Goal: Find specific page/section: Find specific page/section

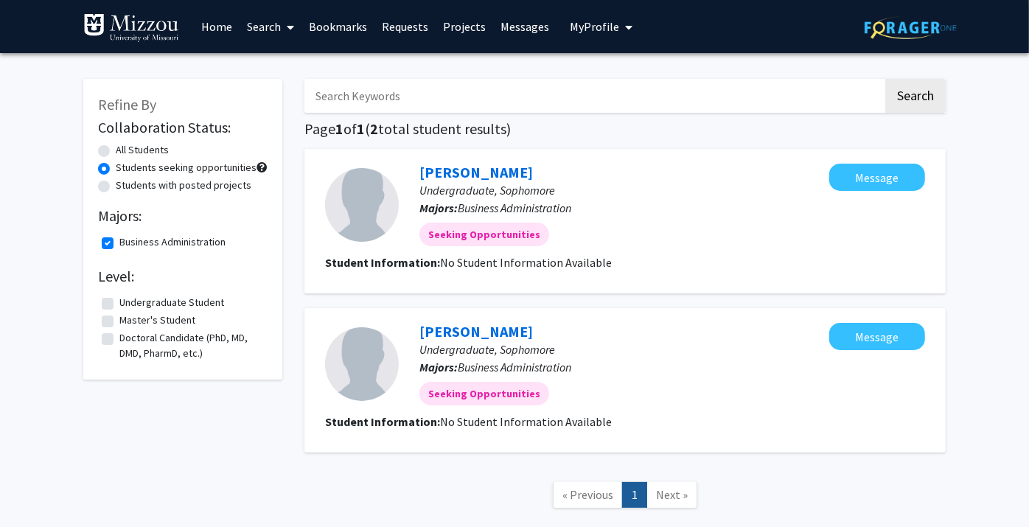
click at [549, 22] on div "Skip navigation Home Search Bookmarks Requests Projects Messages My Profile [PE…" at bounding box center [360, 26] width 554 height 53
click at [518, 29] on link "Messages" at bounding box center [524, 27] width 63 height 52
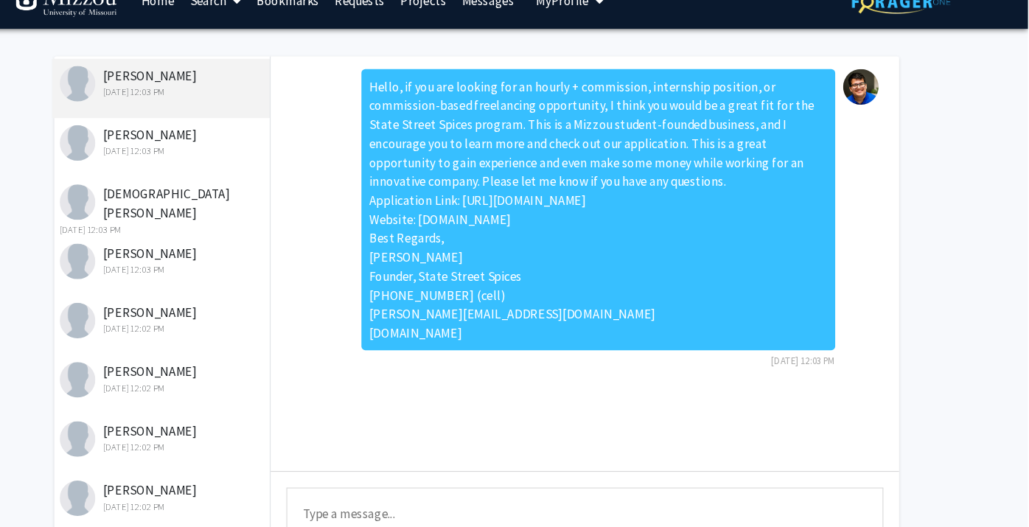
scroll to position [29, 0]
drag, startPoint x: 566, startPoint y: 337, endPoint x: 414, endPoint y: 210, distance: 197.9
click at [414, 210] on div "Hello, if you are looking for an hourly + commission, internship position, or c…" at bounding box center [628, 222] width 442 height 262
copy div "Application Link: [URL][DOMAIN_NAME] Website: [DOMAIN_NAME] Best Regards, [PERS…"
